Goal: Check status: Check status

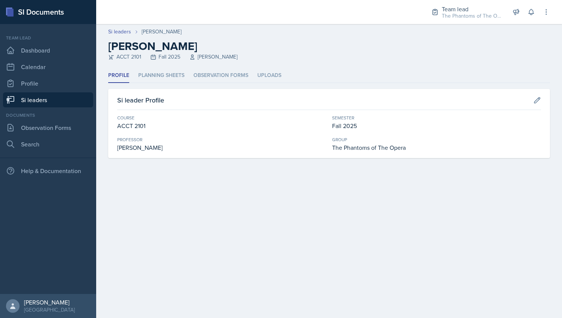
click at [50, 58] on div "Team lead Dashboard Calendar Profile Si leaders" at bounding box center [48, 71] width 90 height 73
click at [44, 52] on link "Dashboard" at bounding box center [48, 50] width 90 height 15
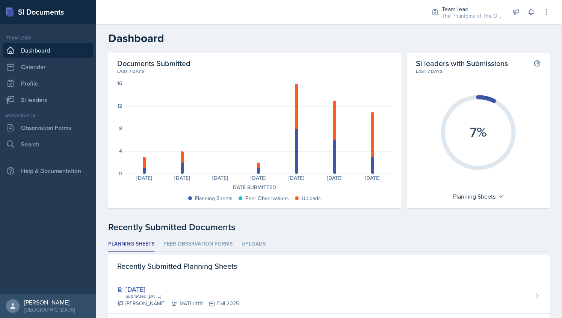
click at [173, 73] on div "Last 7 days" at bounding box center [254, 71] width 274 height 7
click at [319, 244] on ul "Planning Sheets Peer Observation Forms Uploads" at bounding box center [328, 244] width 441 height 15
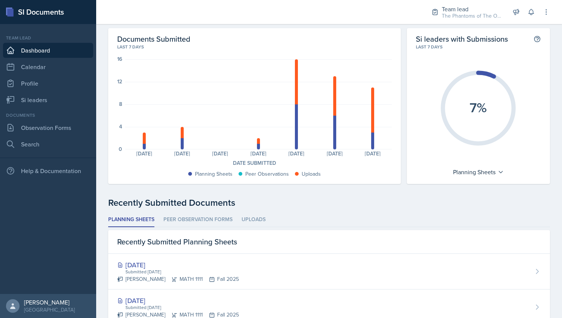
scroll to position [26, 0]
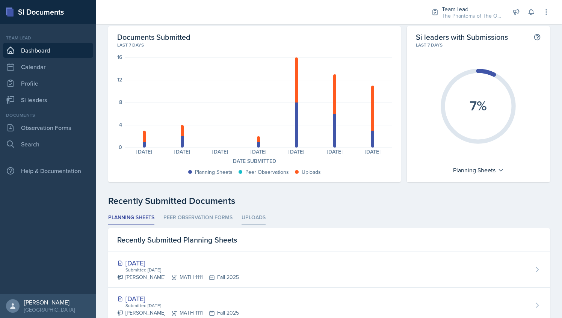
click at [257, 221] on li "Uploads" at bounding box center [253, 218] width 24 height 15
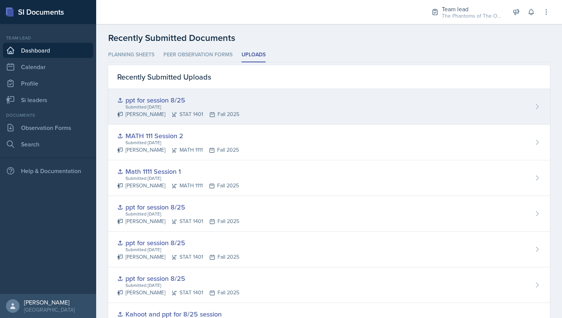
scroll to position [190, 0]
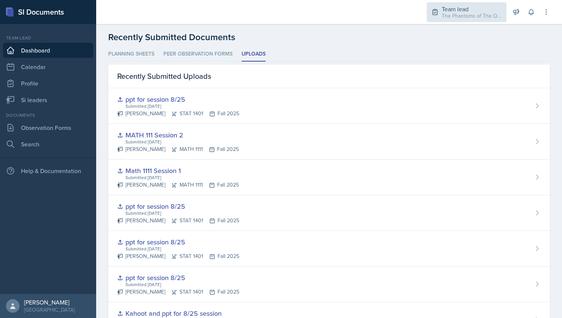
click at [482, 7] on div "Team lead" at bounding box center [471, 9] width 60 height 9
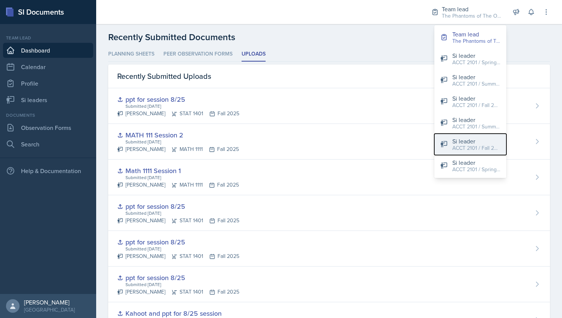
click at [478, 145] on div "ACCT 2101 / Fall 2025" at bounding box center [476, 148] width 48 height 8
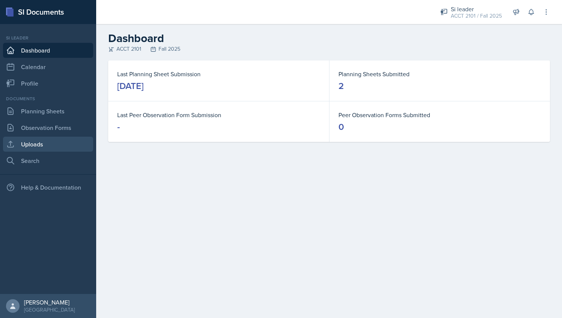
click at [48, 140] on link "Uploads" at bounding box center [48, 144] width 90 height 15
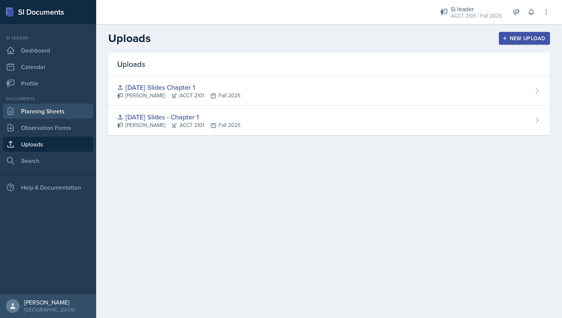
click at [21, 116] on link "Planning Sheets" at bounding box center [48, 111] width 90 height 15
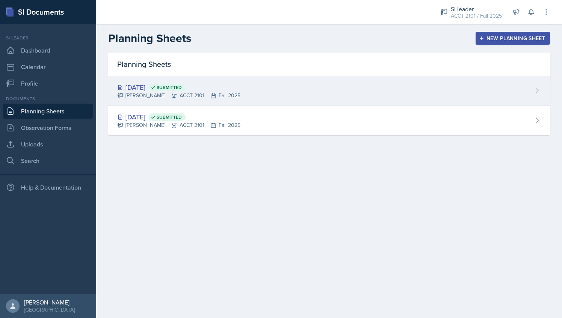
click at [245, 80] on div "[DATE] Submitted [PERSON_NAME] ACCT 2101 Fall 2025" at bounding box center [328, 91] width 441 height 30
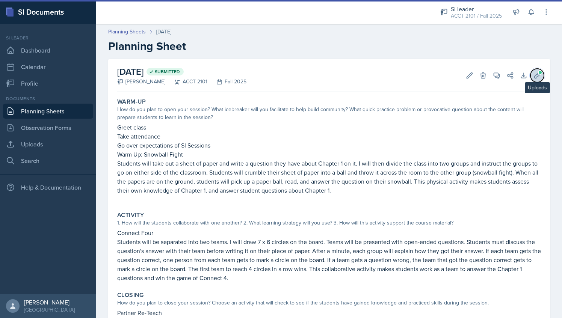
click at [534, 75] on icon at bounding box center [537, 75] width 6 height 6
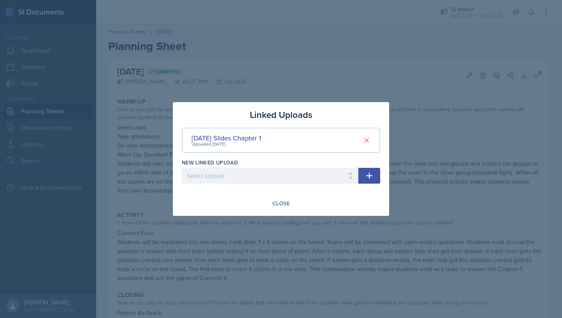
click at [367, 177] on icon "button" at bounding box center [369, 175] width 9 height 9
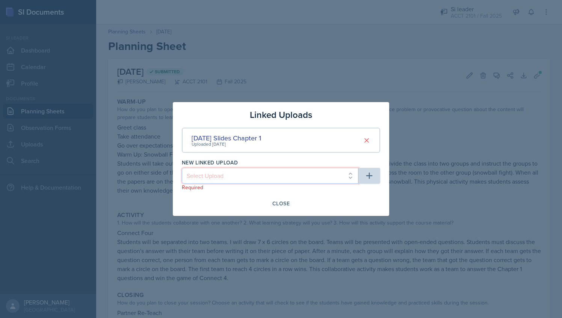
click at [266, 173] on select "Select Upload [DATE] Slides - Chapter 1" at bounding box center [270, 176] width 176 height 16
click at [272, 175] on select "Select Upload [DATE] Slides - Chapter 1" at bounding box center [270, 176] width 176 height 16
click at [417, 104] on div at bounding box center [281, 159] width 562 height 318
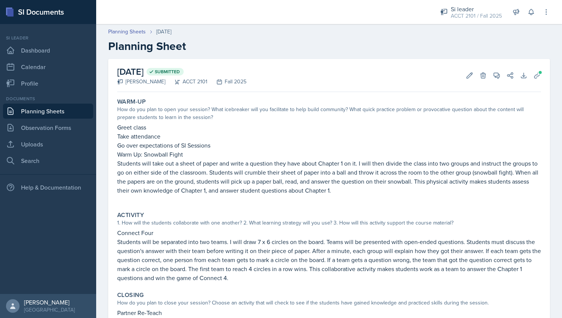
click at [47, 110] on link "Planning Sheets" at bounding box center [48, 111] width 90 height 15
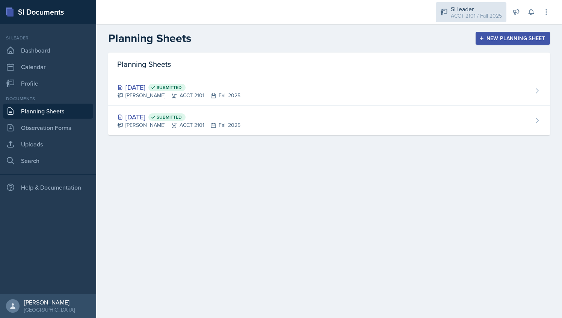
click at [476, 14] on div "ACCT 2101 / Fall 2025" at bounding box center [475, 16] width 51 height 8
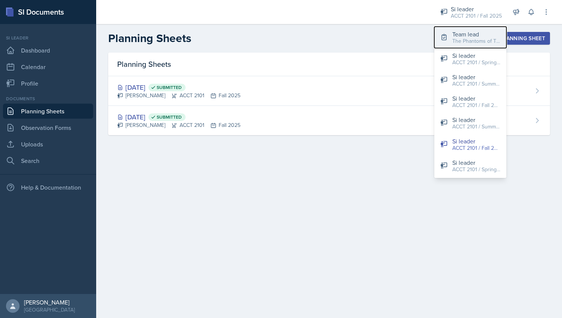
click at [483, 37] on div "The Phantoms of The Opera / Fall 2025" at bounding box center [476, 41] width 48 height 8
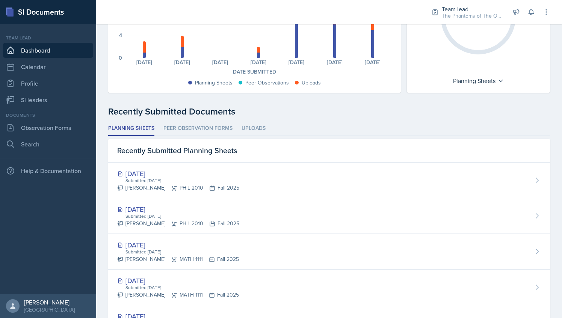
scroll to position [116, 0]
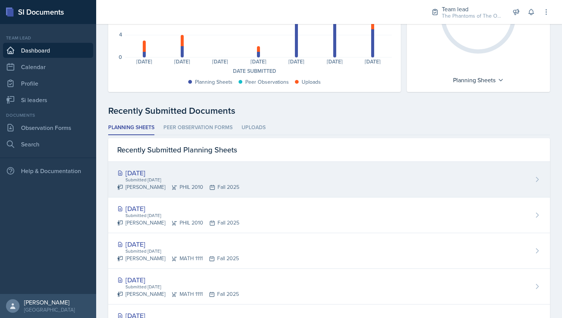
click at [239, 182] on div "[DATE] Submitted [DATE] [PERSON_NAME] PHIL 2010 Fall 2025" at bounding box center [328, 180] width 441 height 36
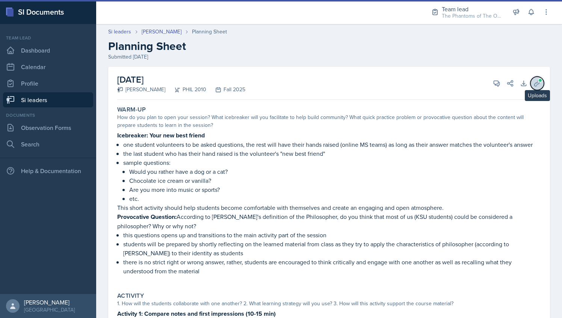
click at [534, 83] on icon at bounding box center [537, 83] width 6 height 6
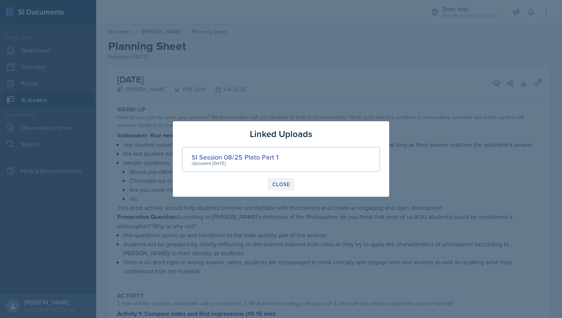
click at [277, 183] on div "Close" at bounding box center [280, 184] width 17 height 6
